Goal: Information Seeking & Learning: Find specific fact

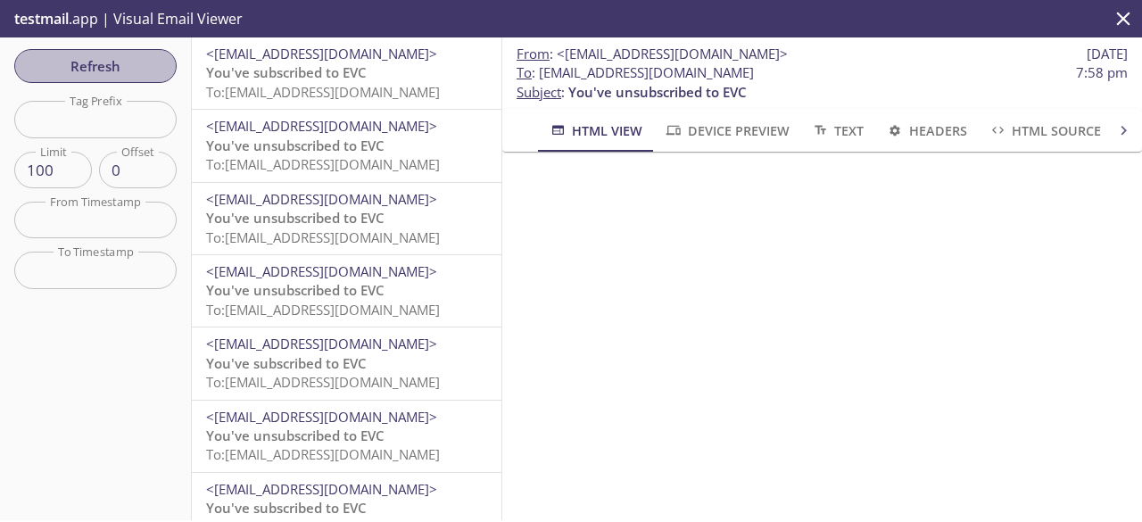
click at [118, 66] on span "Refresh" at bounding box center [96, 65] width 134 height 23
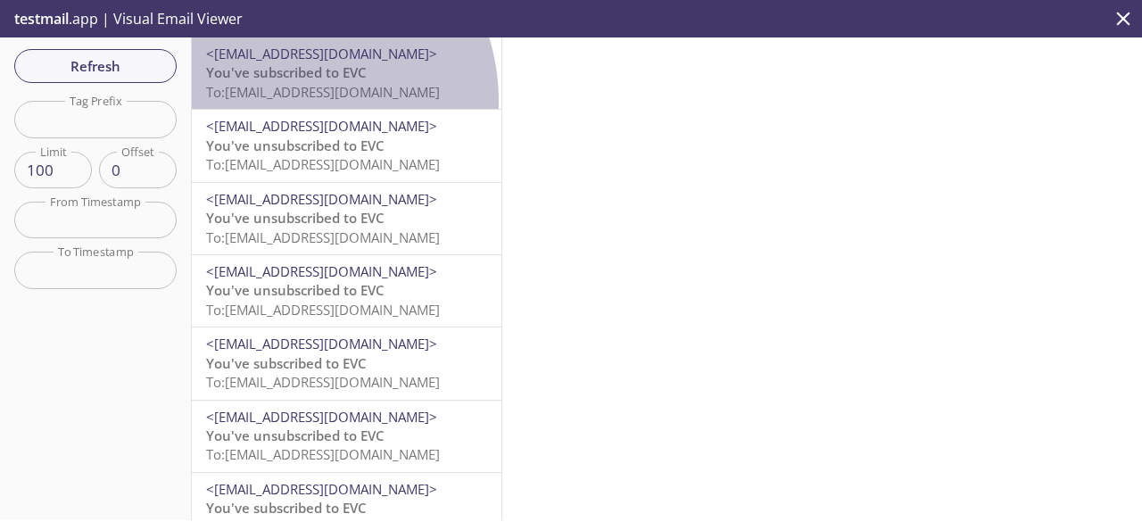
click at [277, 102] on p "You've subscribed to EVC To: [EMAIL_ADDRESS][DOMAIN_NAME]" at bounding box center [346, 82] width 281 height 38
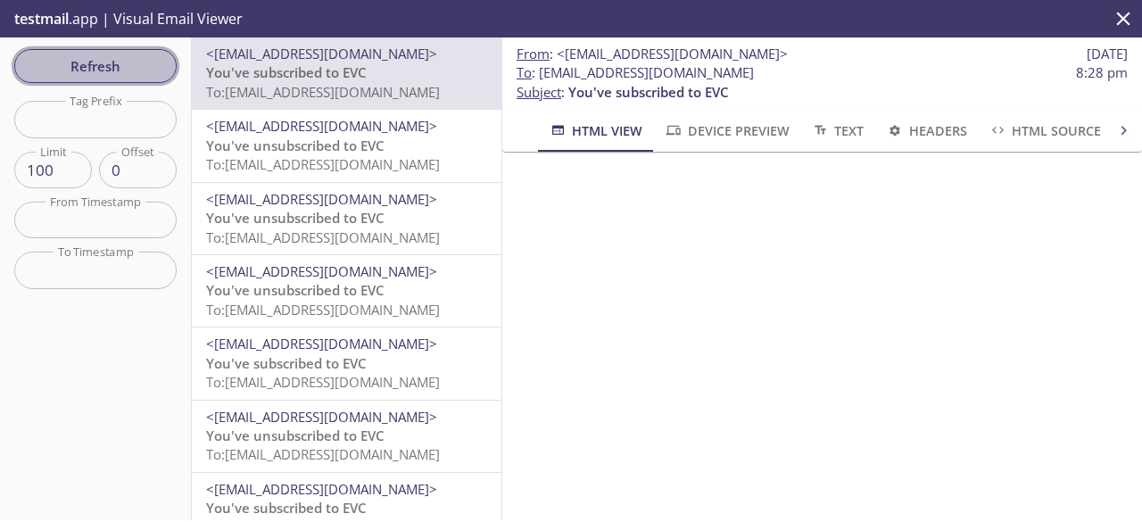
click at [147, 56] on span "Refresh" at bounding box center [96, 65] width 134 height 23
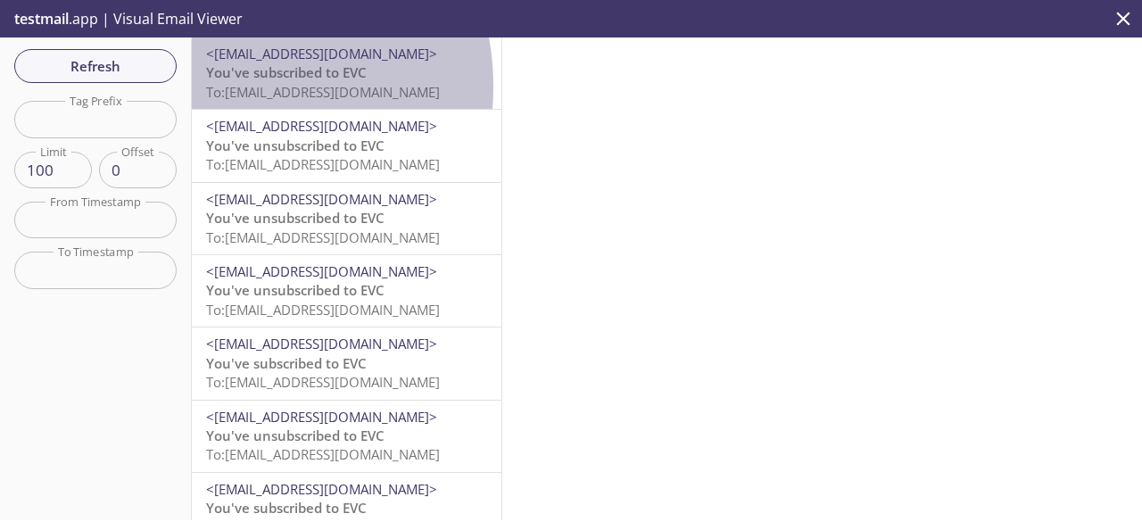
click at [221, 87] on span "To: [EMAIL_ADDRESS][DOMAIN_NAME]" at bounding box center [323, 92] width 234 height 18
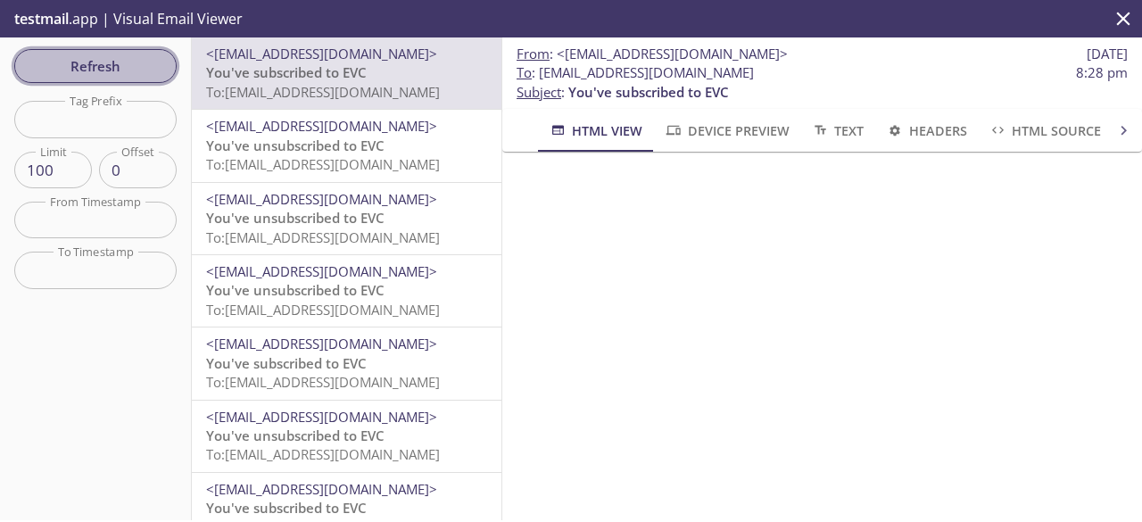
click at [113, 72] on span "Refresh" at bounding box center [96, 65] width 134 height 23
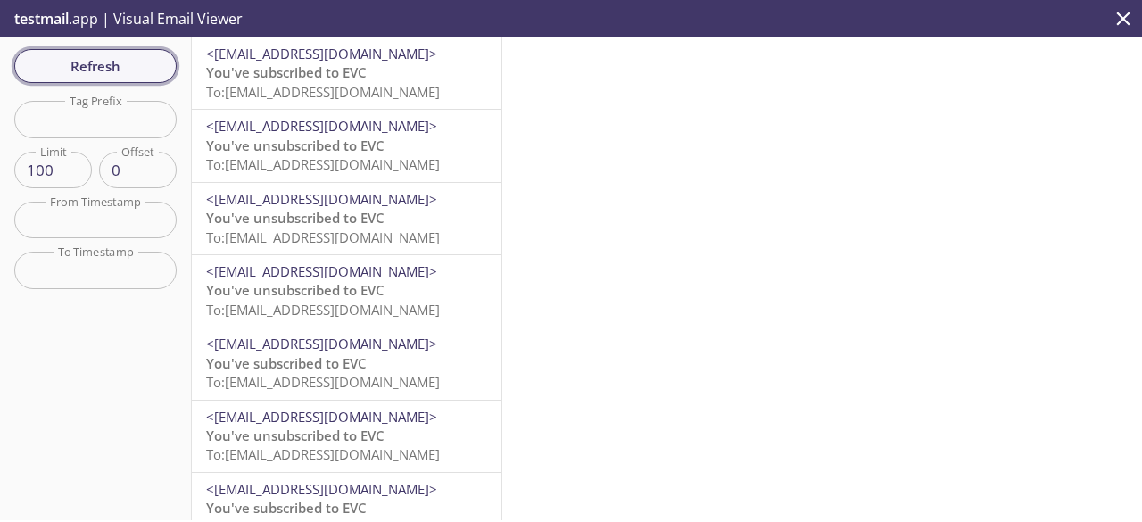
click at [113, 72] on span "Refresh" at bounding box center [96, 65] width 134 height 23
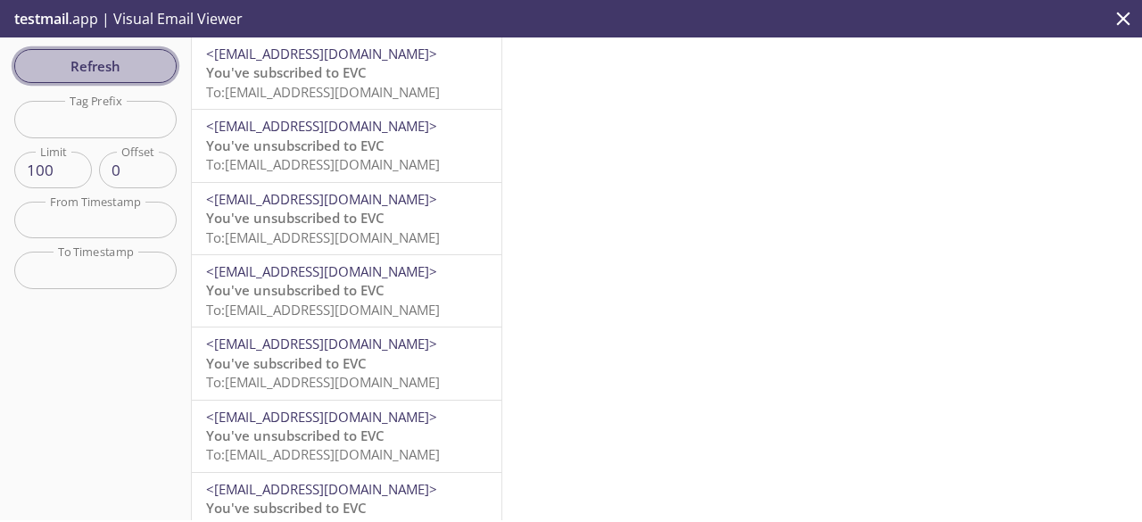
click at [102, 69] on span "Refresh" at bounding box center [96, 65] width 134 height 23
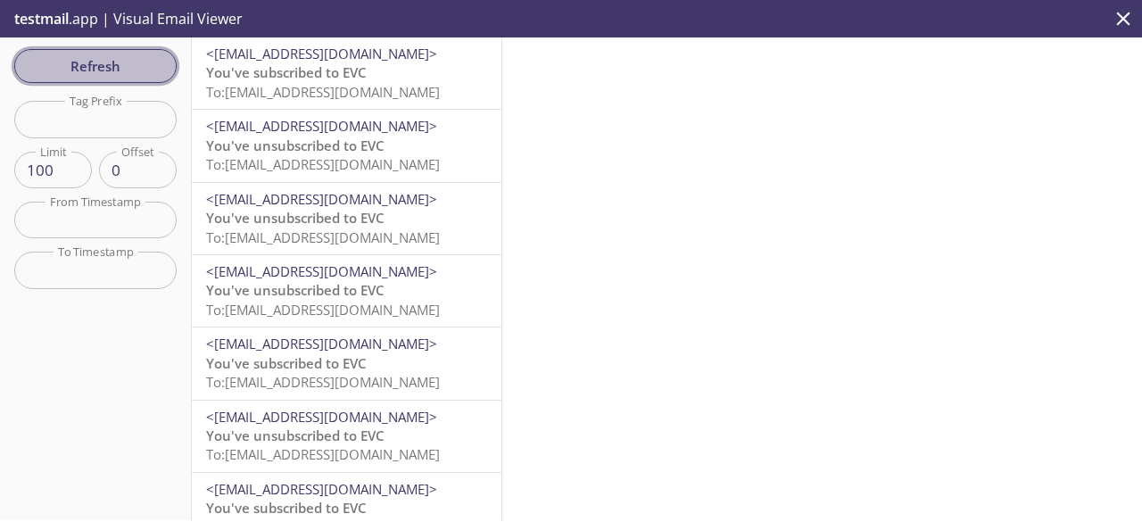
click at [102, 69] on span "Refresh" at bounding box center [96, 65] width 134 height 23
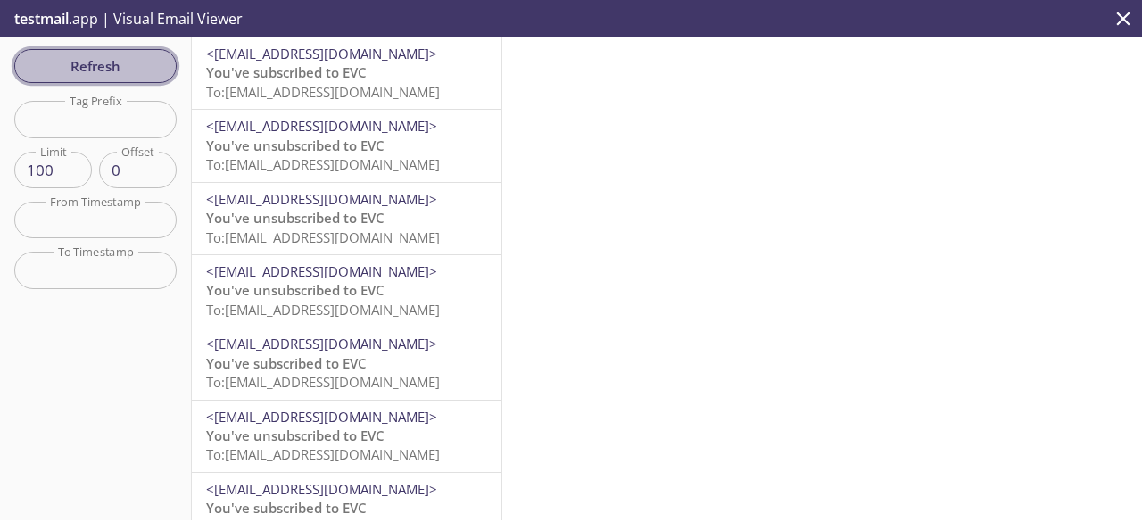
click at [102, 69] on span "Refresh" at bounding box center [96, 65] width 134 height 23
click at [87, 70] on span "Refresh" at bounding box center [96, 65] width 134 height 23
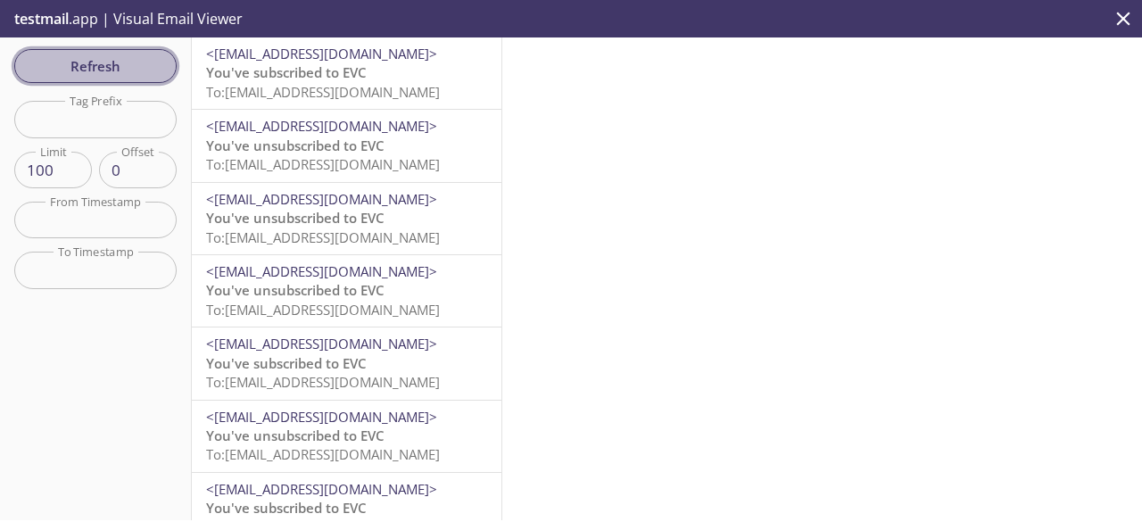
click at [87, 70] on span "Refresh" at bounding box center [96, 65] width 134 height 23
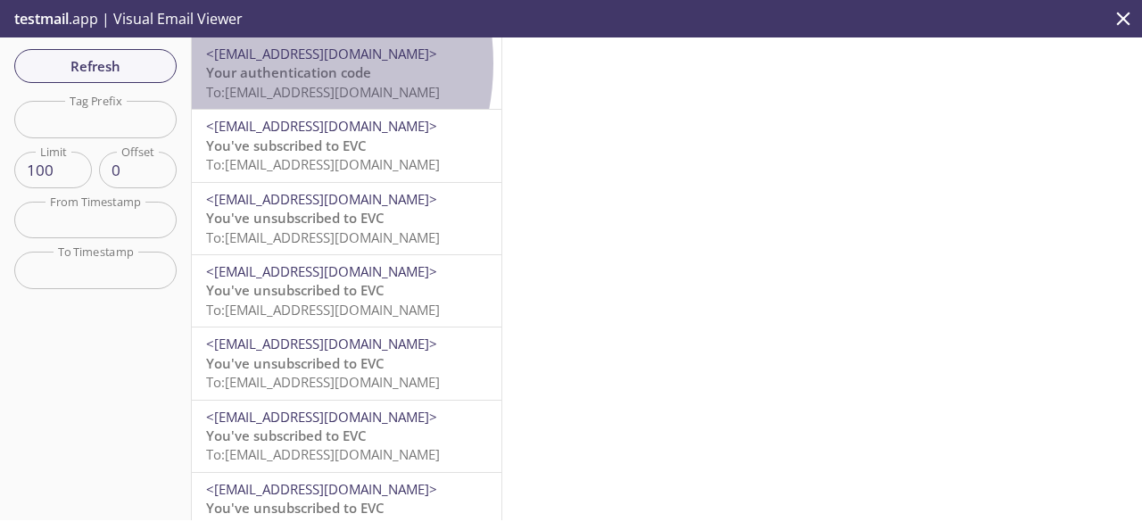
click at [244, 63] on span "Your authentication code" at bounding box center [288, 72] width 165 height 18
